Goal: Task Accomplishment & Management: Use online tool/utility

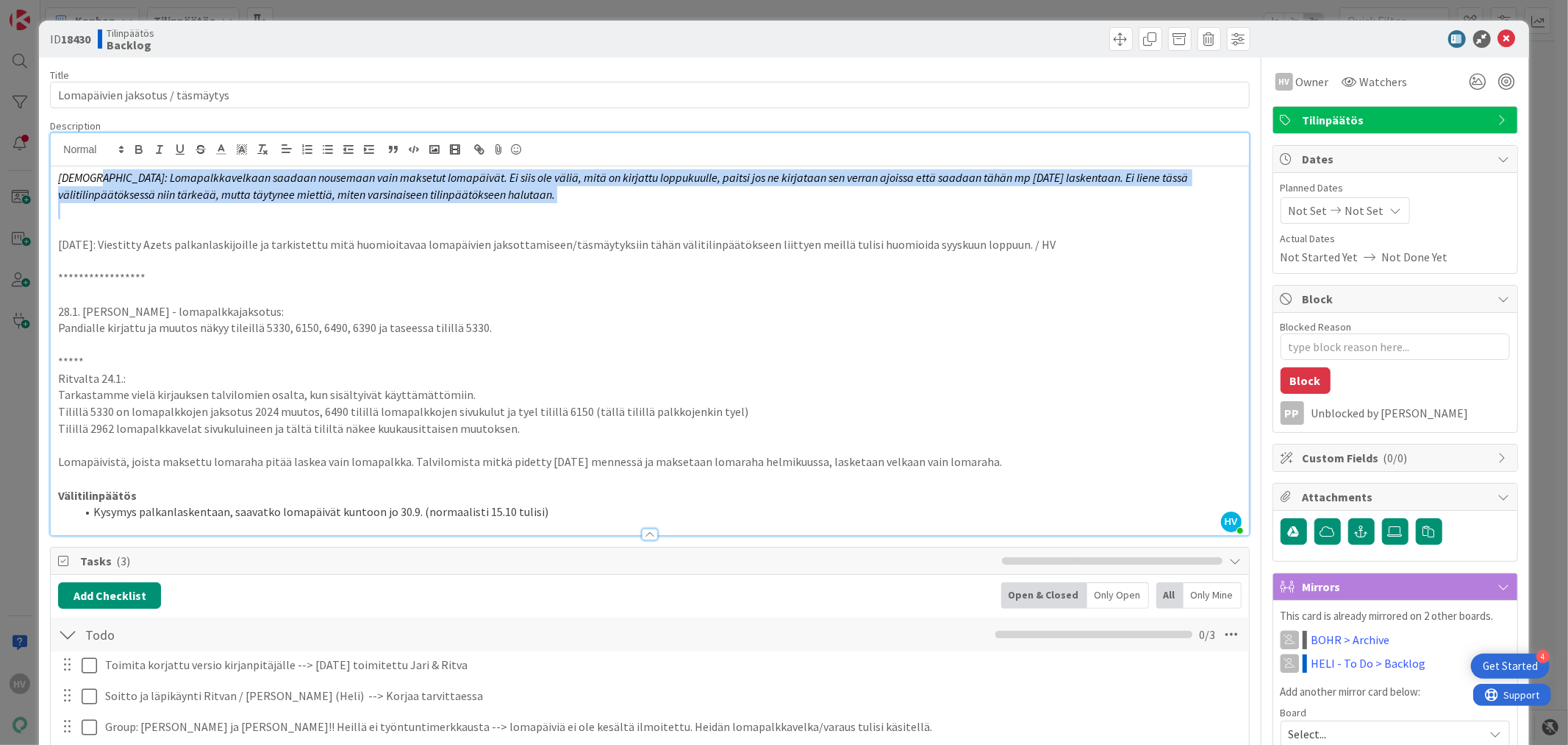
scroll to position [82, 0]
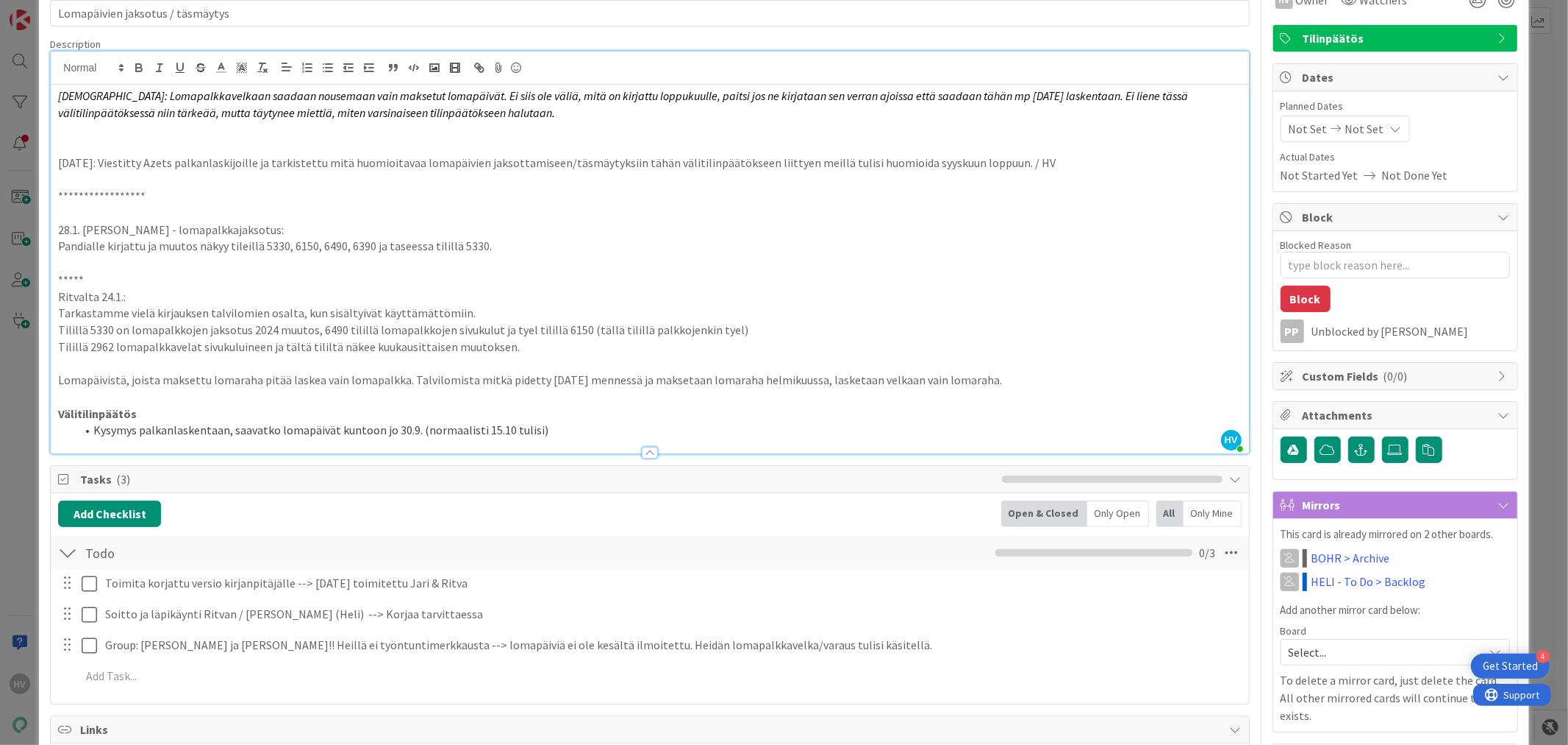
click at [695, 297] on p "Ritvalta 24.1.:" at bounding box center [650, 296] width 1183 height 17
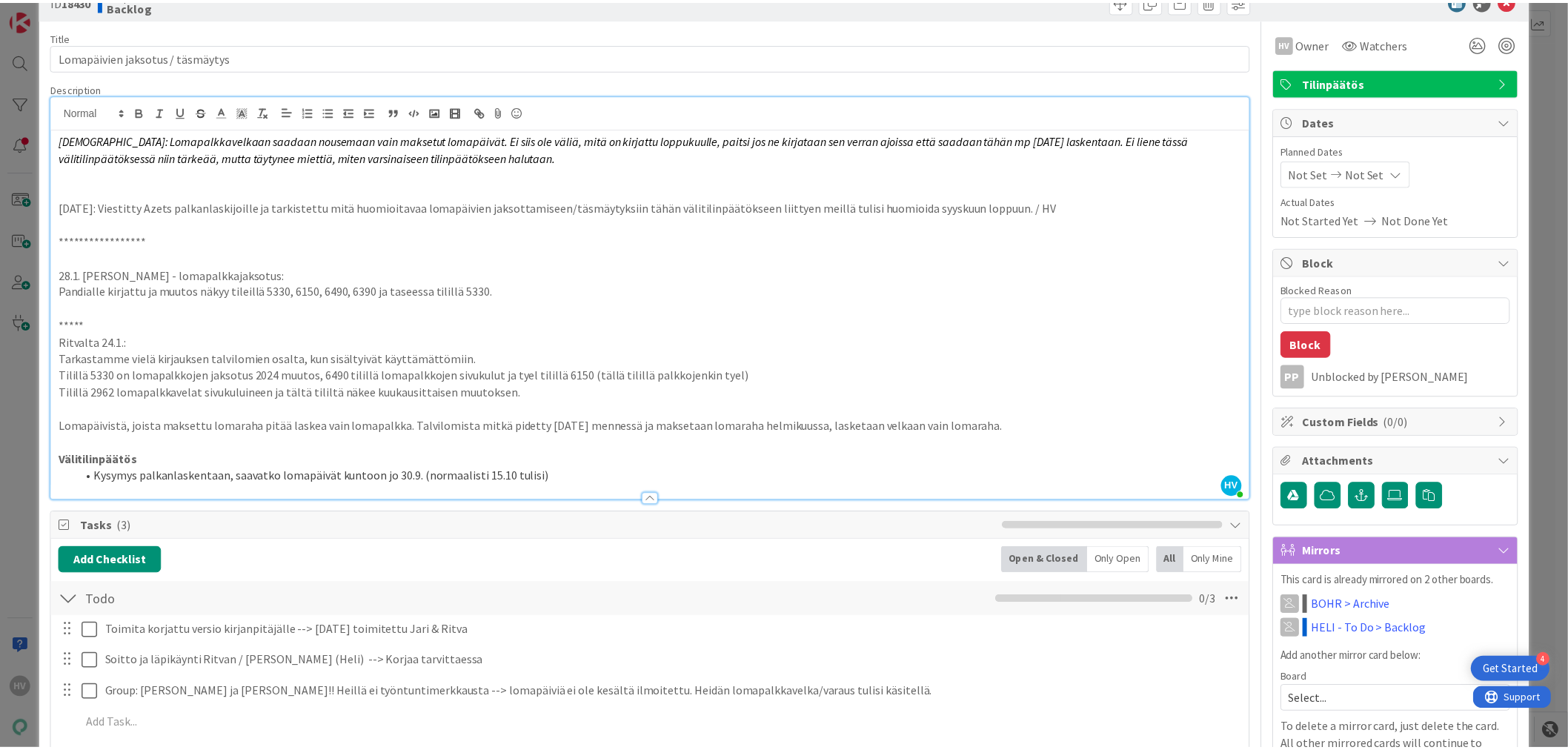
scroll to position [0, 0]
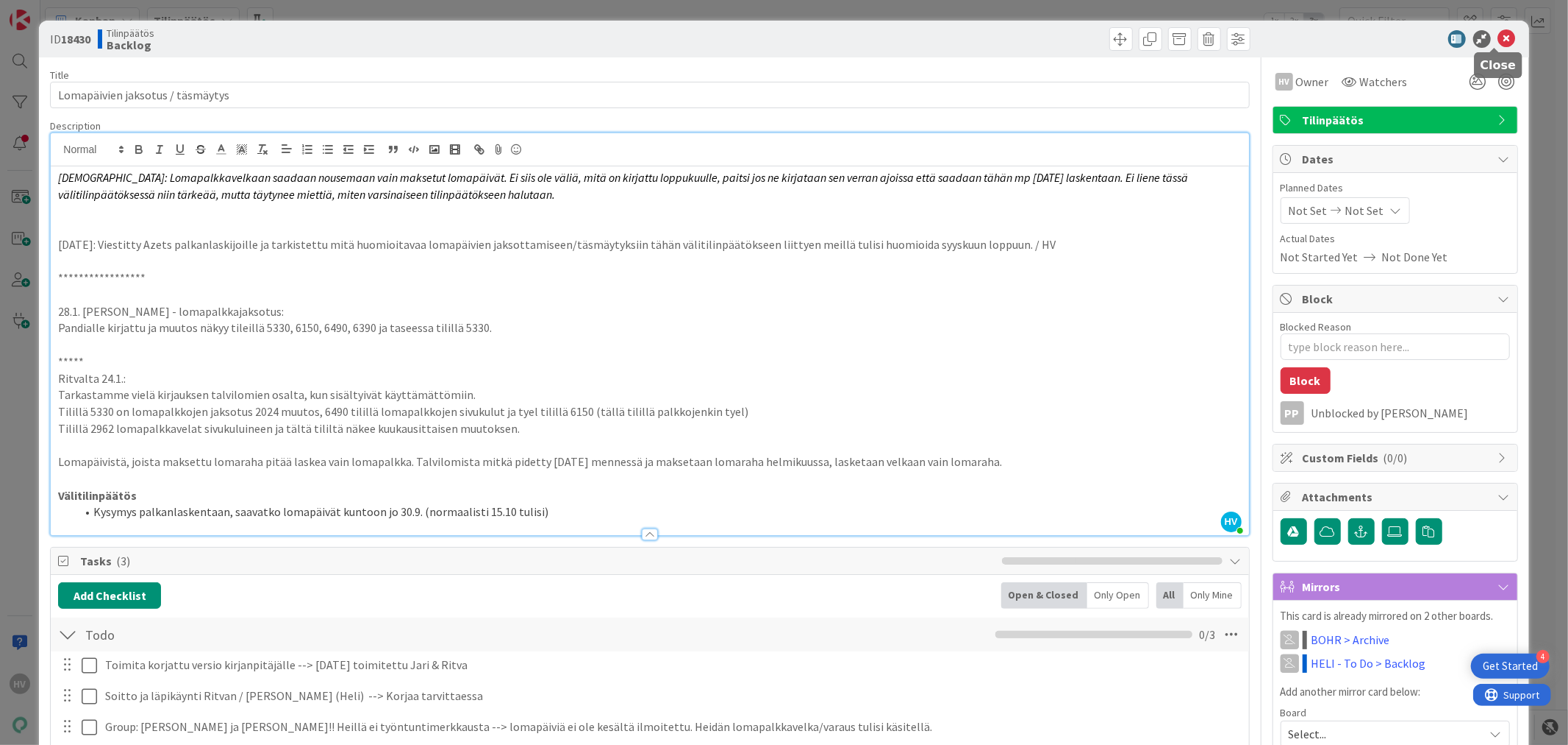
click at [1498, 36] on icon at bounding box center [1507, 40] width 18 height 18
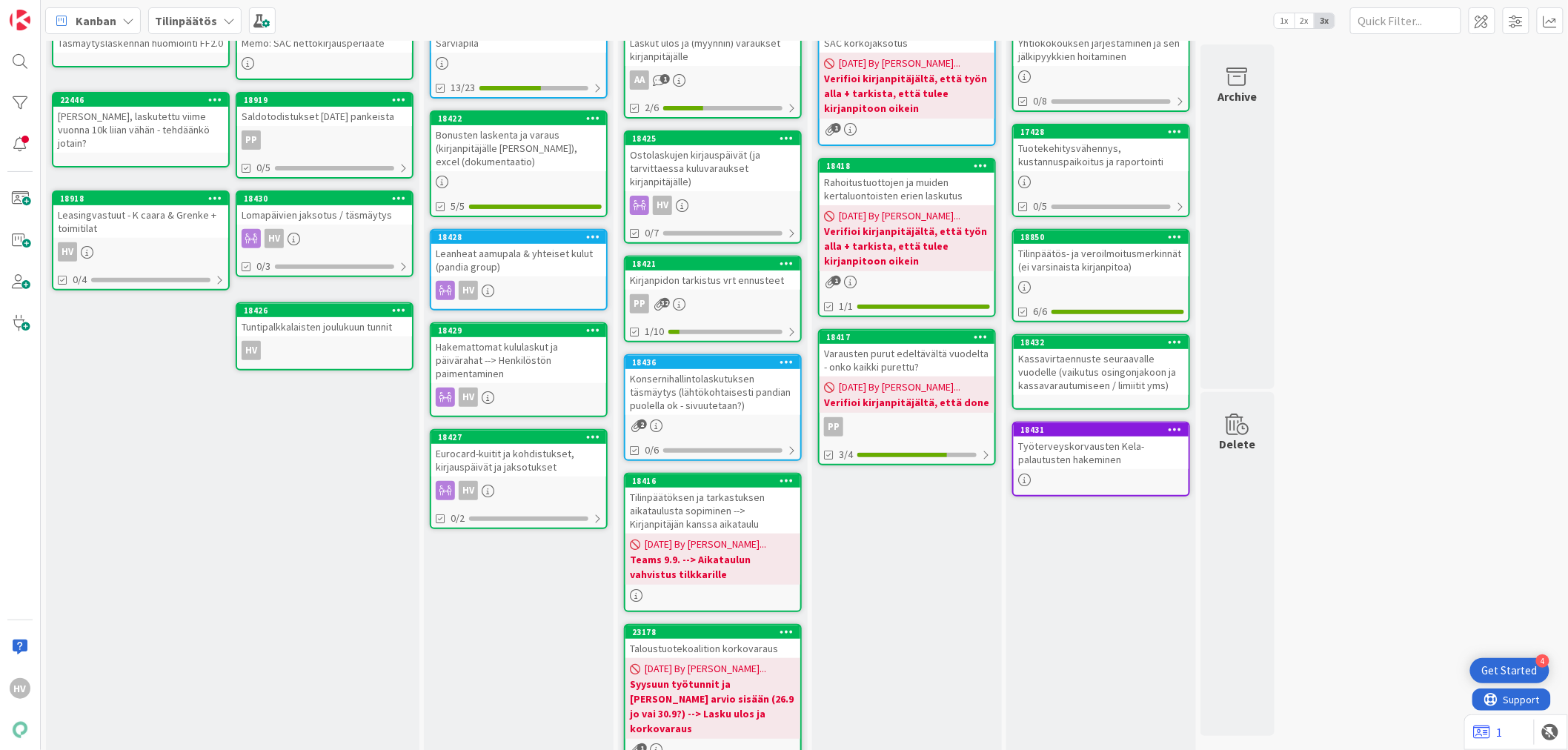
click at [341, 210] on div "Lomapäivien jaksotus / täsmäytys" at bounding box center [324, 214] width 175 height 19
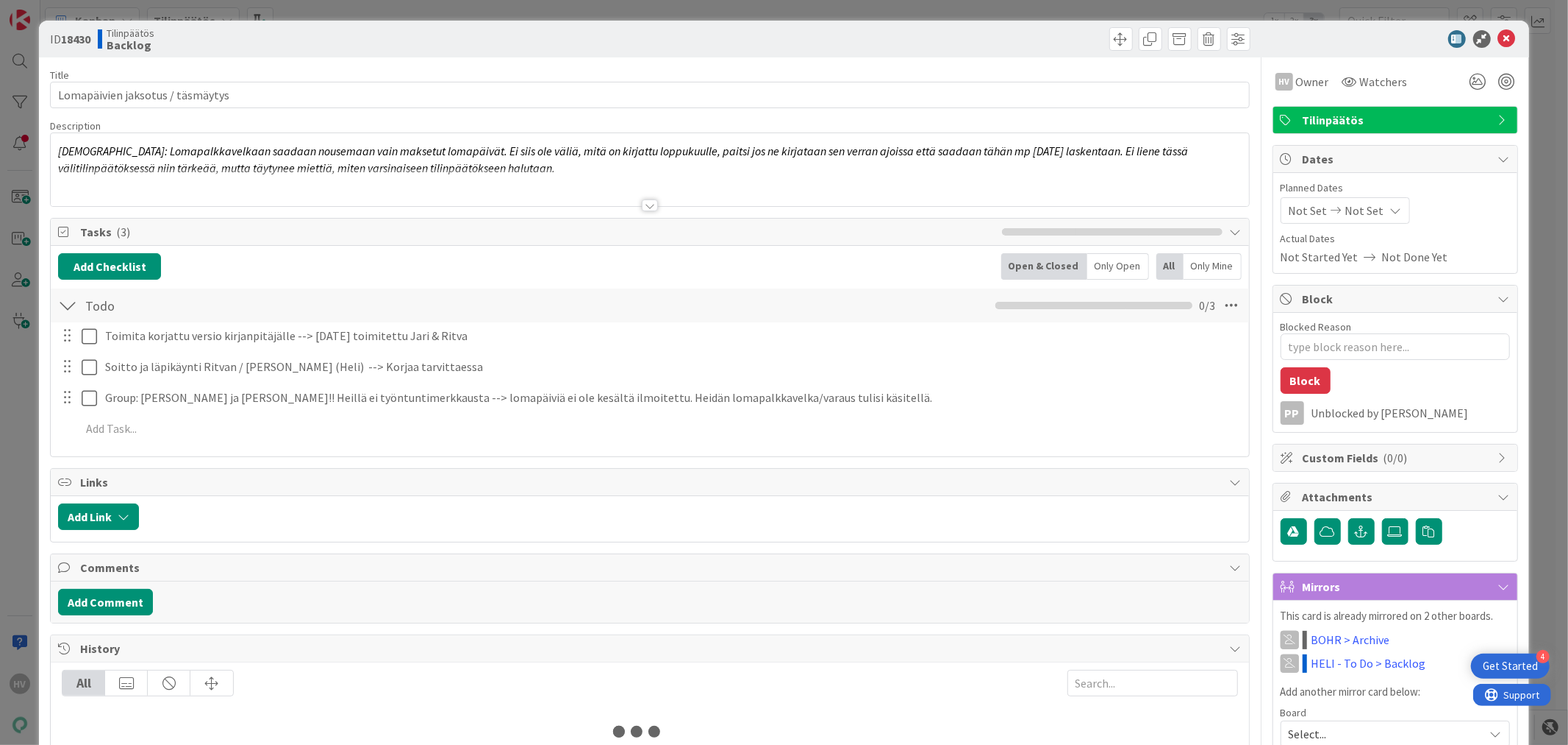
type textarea "x"
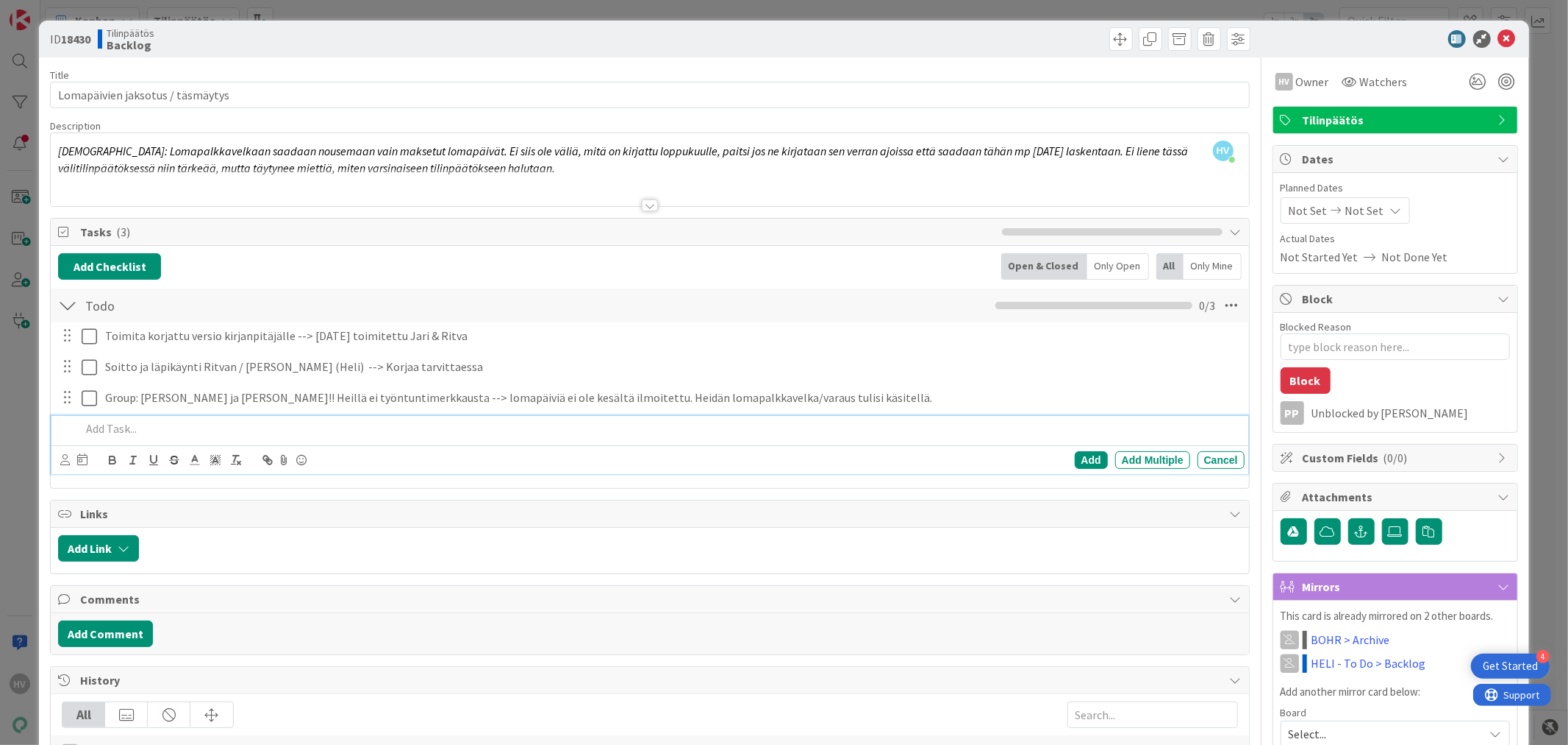
click at [148, 432] on p at bounding box center [660, 428] width 1157 height 17
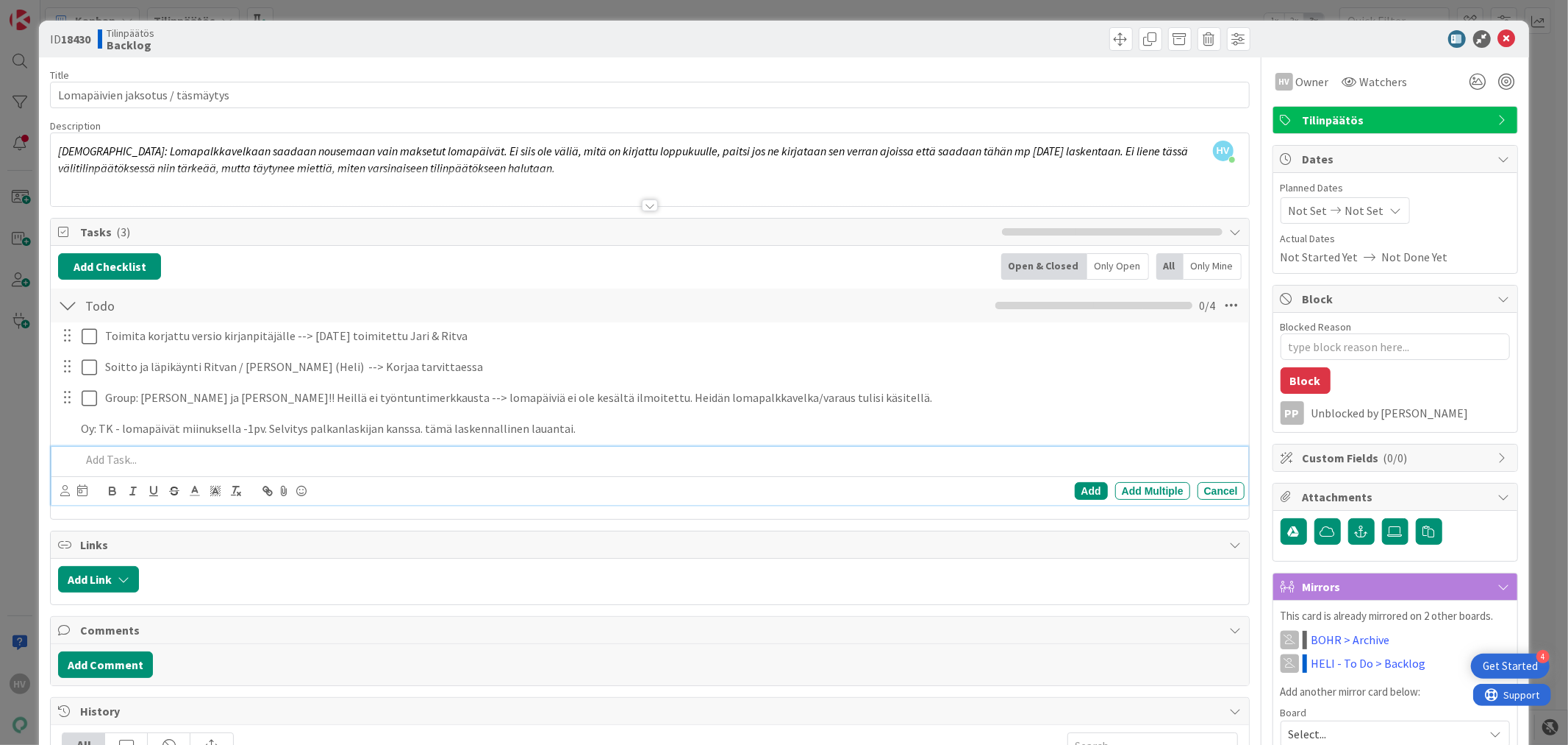
type textarea "x"
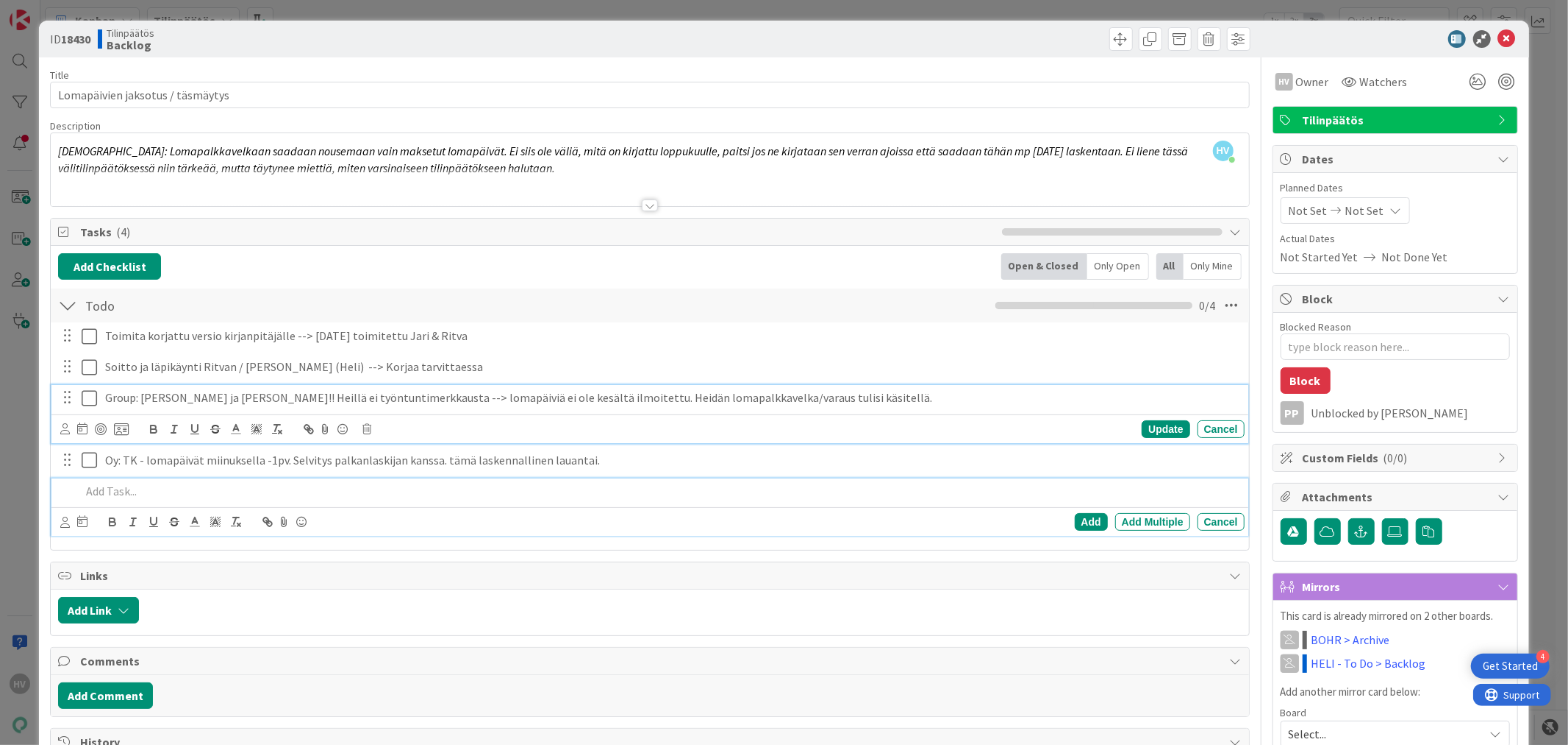
click at [196, 398] on p "Group: [PERSON_NAME] ja [PERSON_NAME]!! Heillä ei työntuntimerkkausta --> lomap…" at bounding box center [671, 397] width 1134 height 17
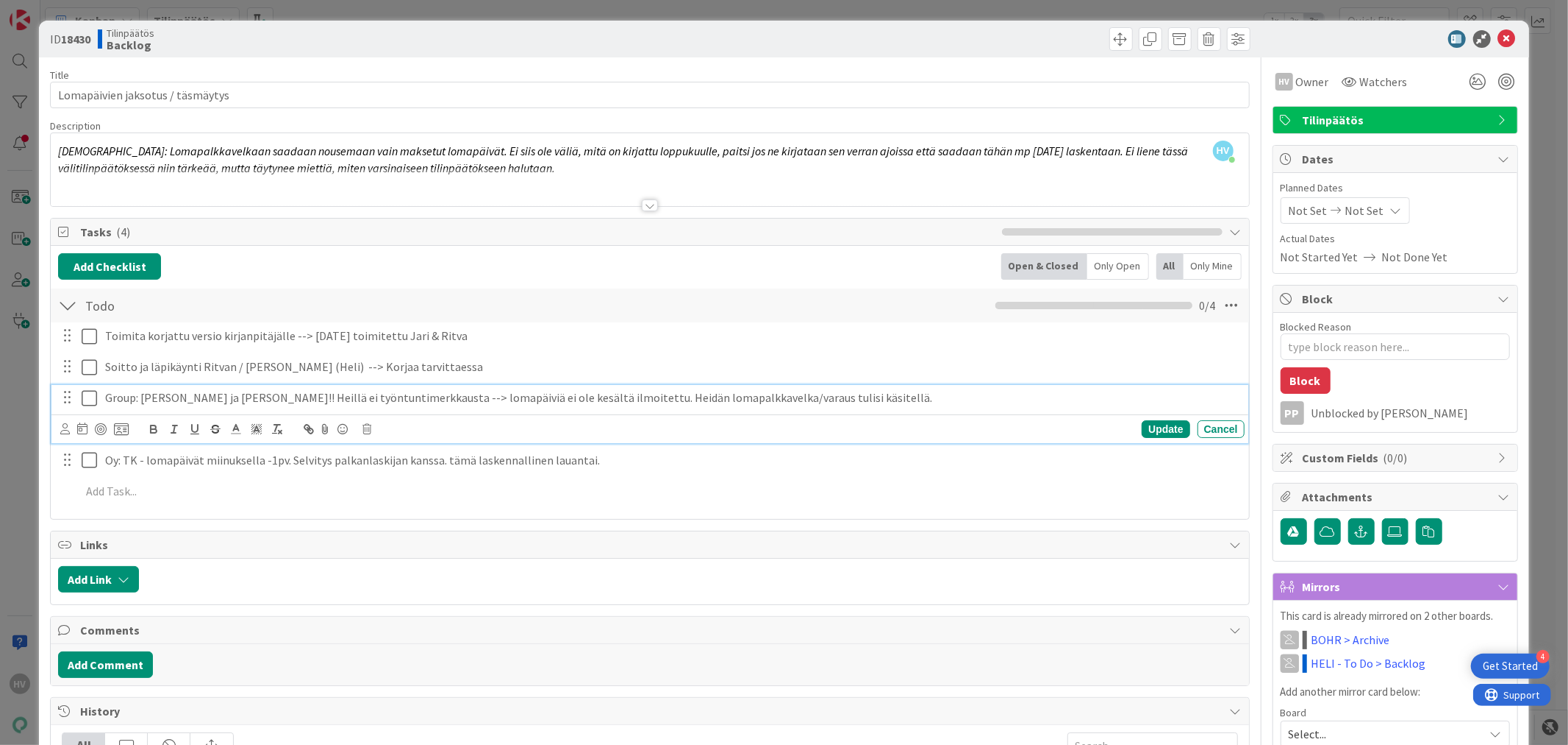
click at [202, 395] on p "Group: [PERSON_NAME] ja [PERSON_NAME]!! Heillä ei työntuntimerkkausta --> lomap…" at bounding box center [671, 397] width 1134 height 17
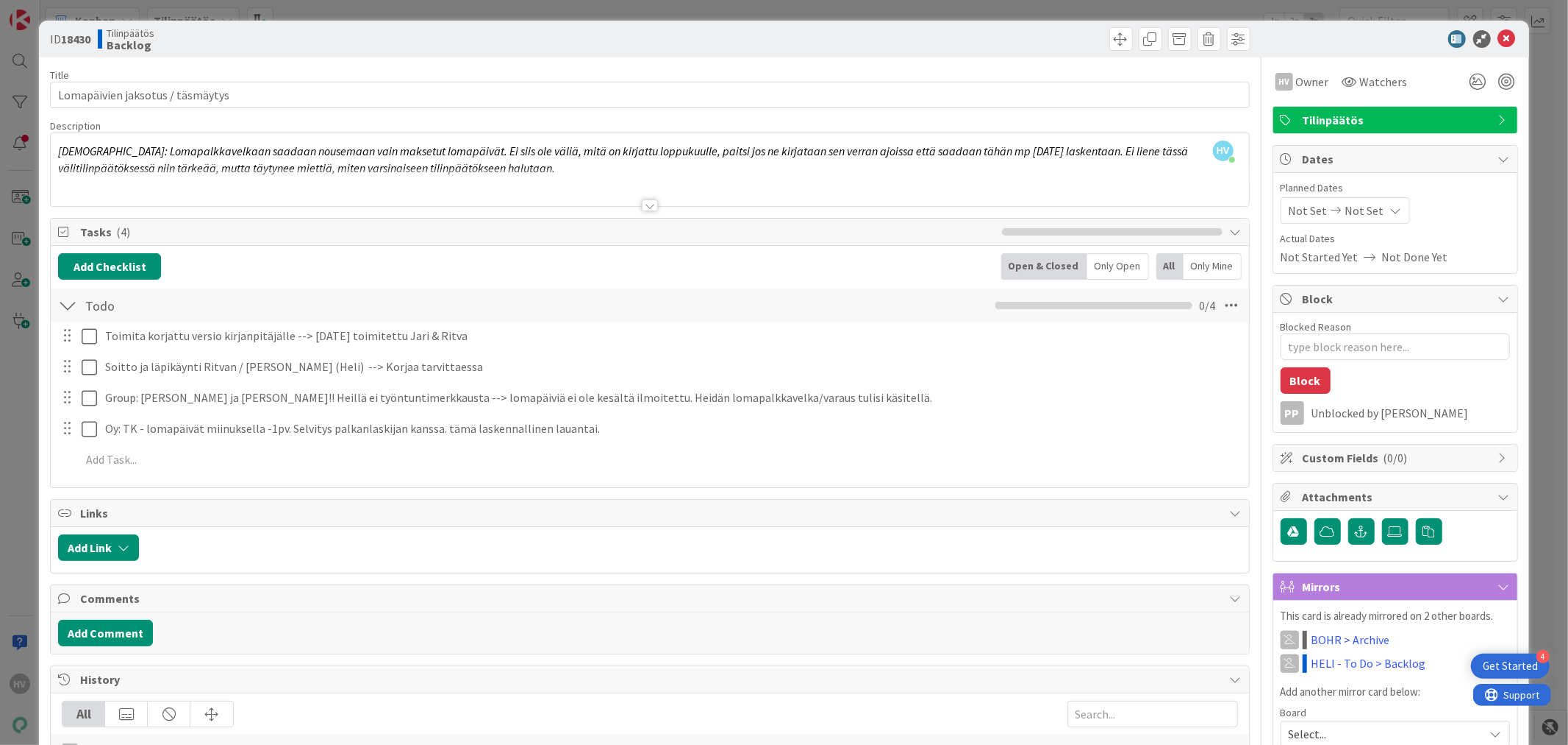
type textarea "x"
